Goal: Task Accomplishment & Management: Use online tool/utility

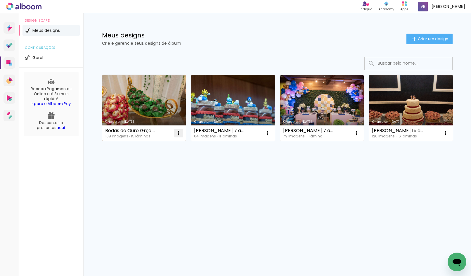
click at [177, 133] on iron-icon at bounding box center [178, 132] width 7 height 7
click at [167, 157] on span "Fazer uma cópia" at bounding box center [156, 158] width 34 height 4
type input "Cópia de Bodas de Ouro Grça e Cacegy"
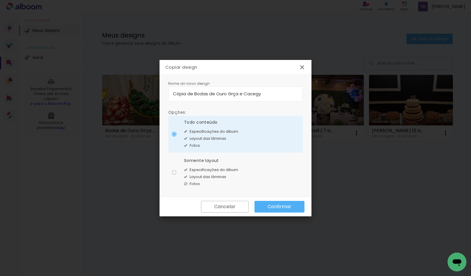
click at [0, 0] on slot "Confirmar" at bounding box center [0, 0] width 0 height 0
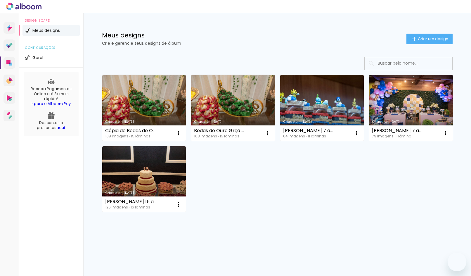
click at [223, 196] on div "Criado em [DATE] Cópia de Bodas de Ouro Grça e Cacegy 108 imagens ∙ 15 lâminas …" at bounding box center [277, 143] width 356 height 142
